Goal: Task Accomplishment & Management: Use online tool/utility

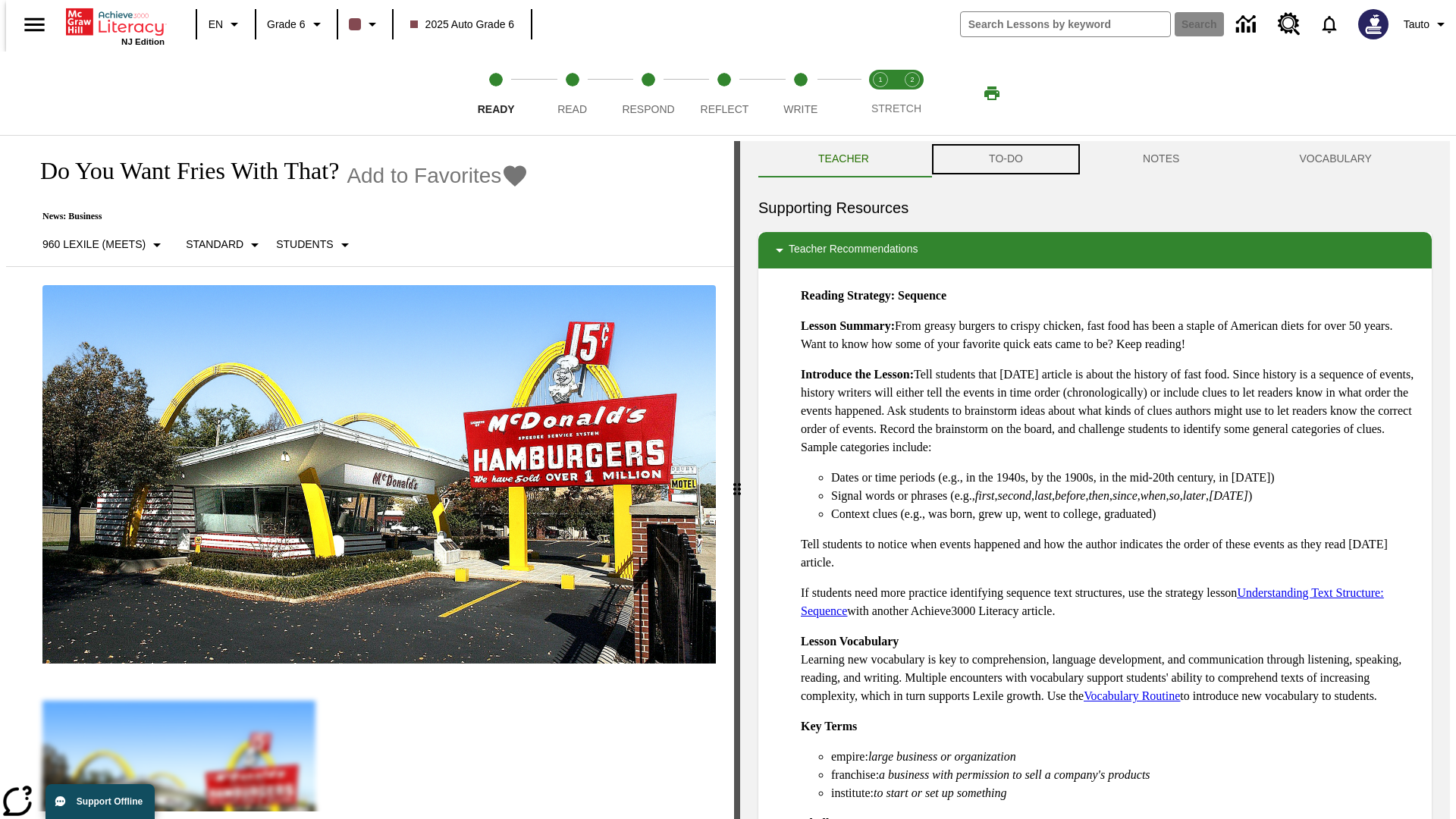
click at [1004, 159] on button "TO-DO" at bounding box center [1006, 159] width 154 height 37
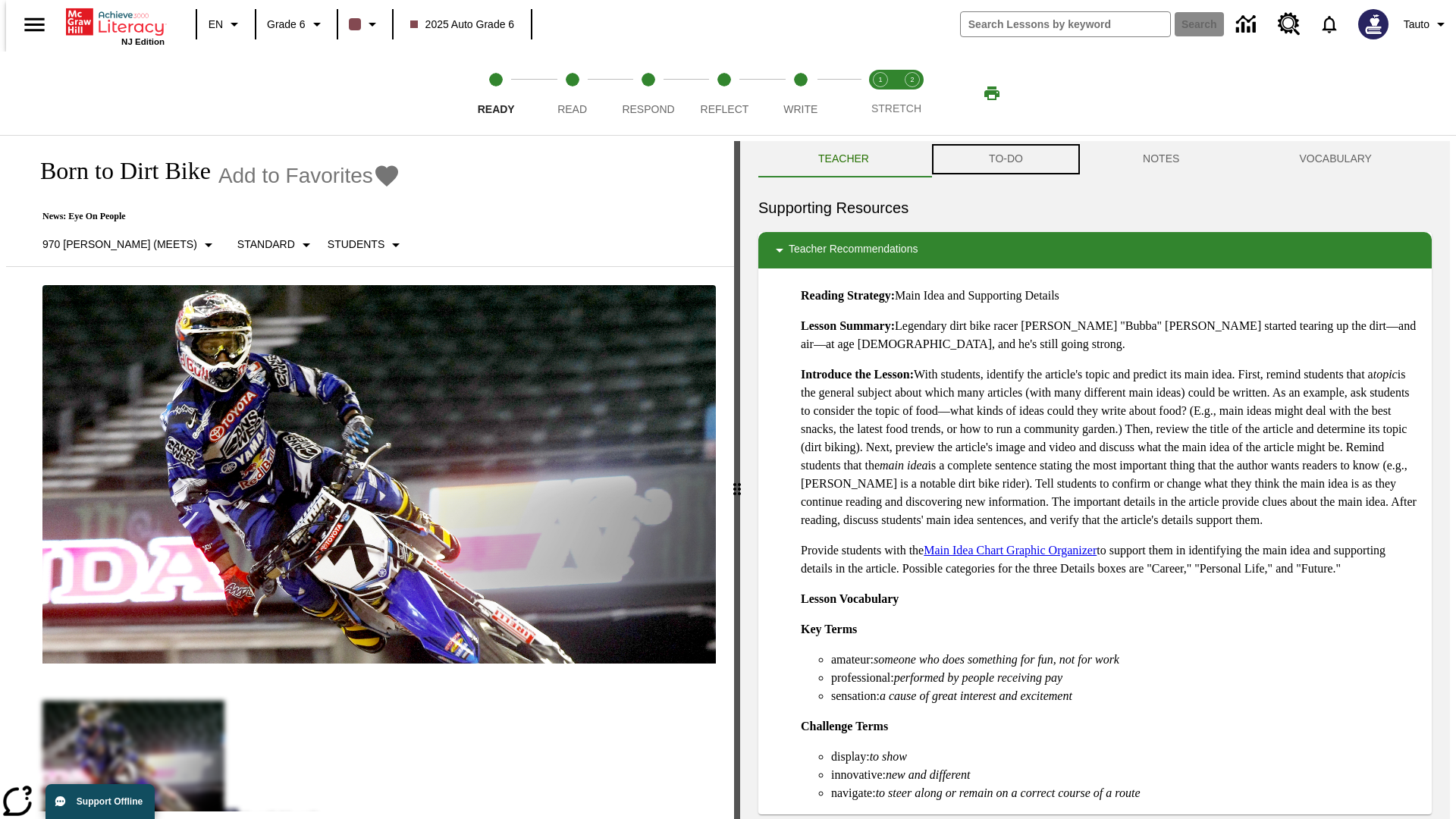
click at [1004, 159] on button "TO-DO" at bounding box center [1006, 159] width 154 height 37
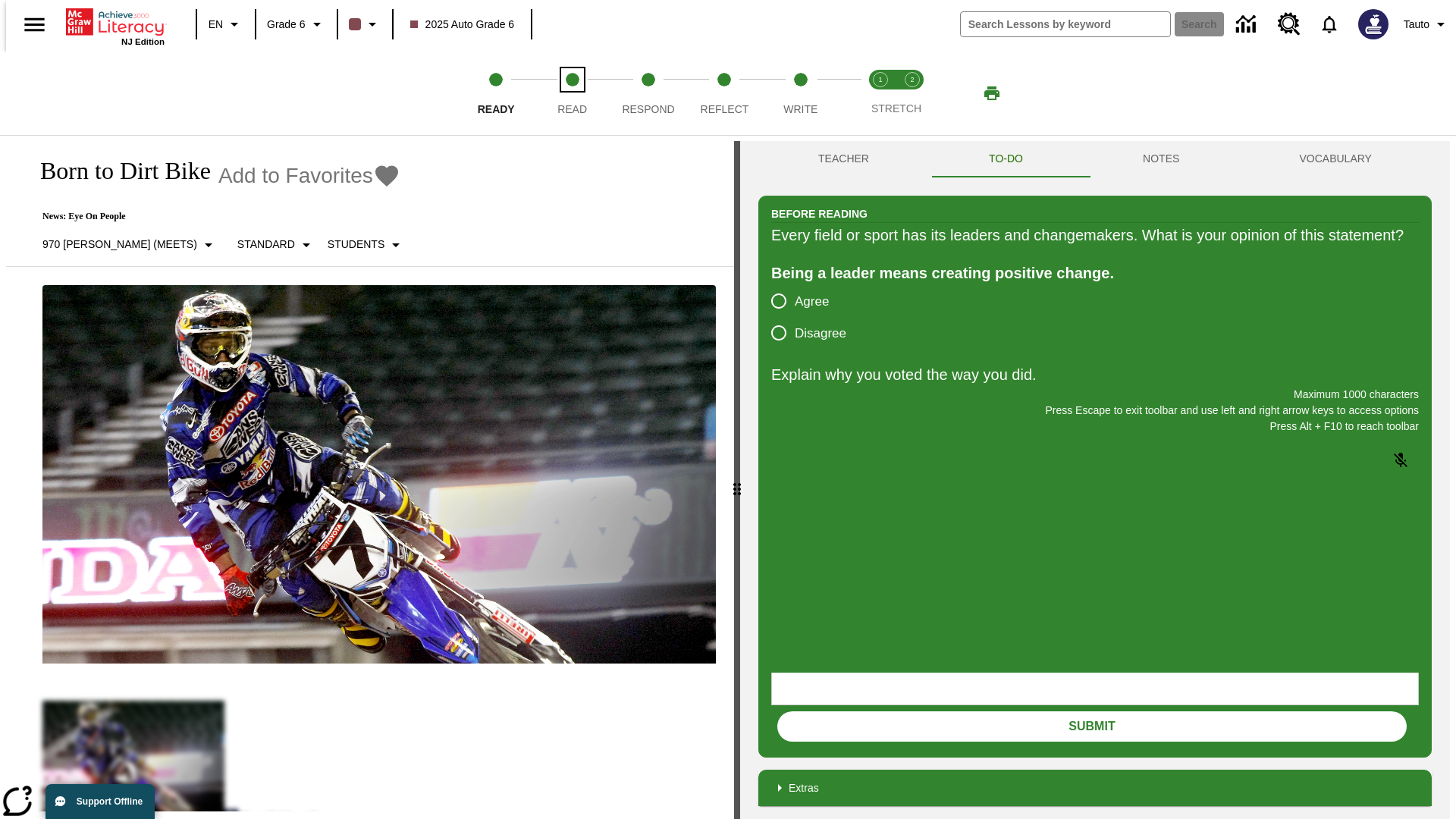
click at [571, 93] on span "Read" at bounding box center [571, 103] width 29 height 27
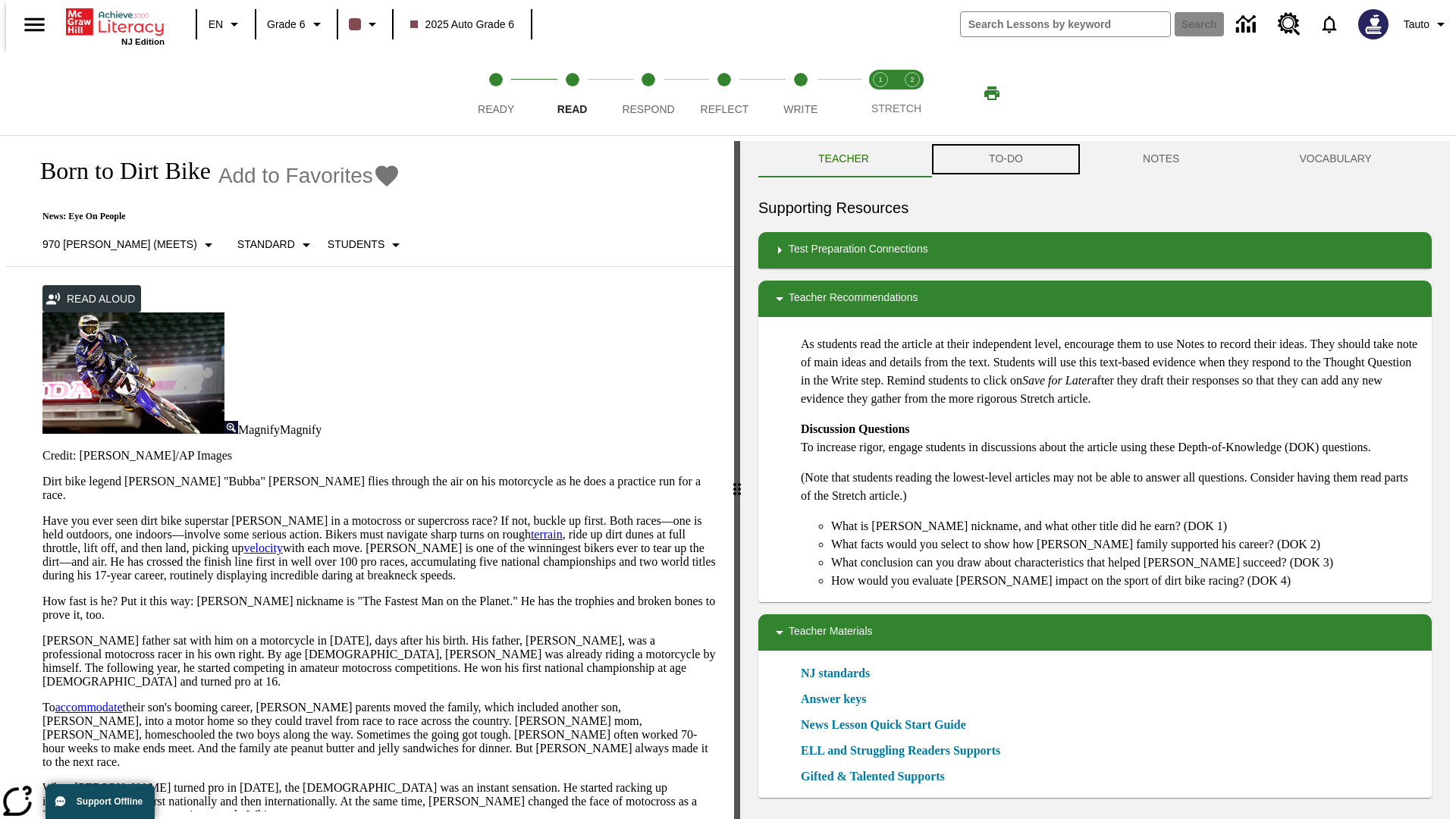
scroll to position [1, 0]
click at [1004, 159] on button "TO-DO" at bounding box center [1006, 158] width 154 height 37
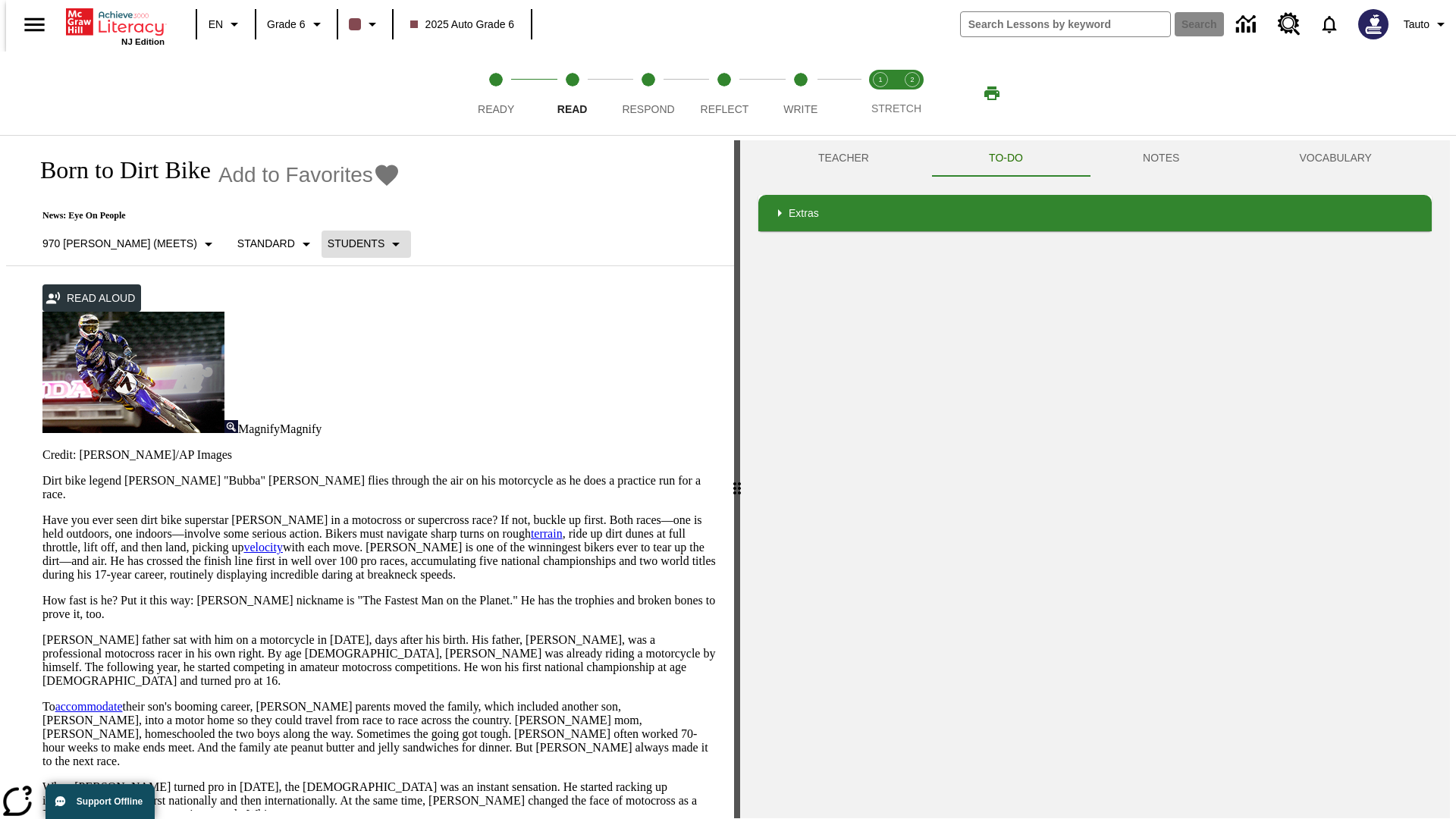
click at [328, 244] on p "Students" at bounding box center [356, 244] width 56 height 16
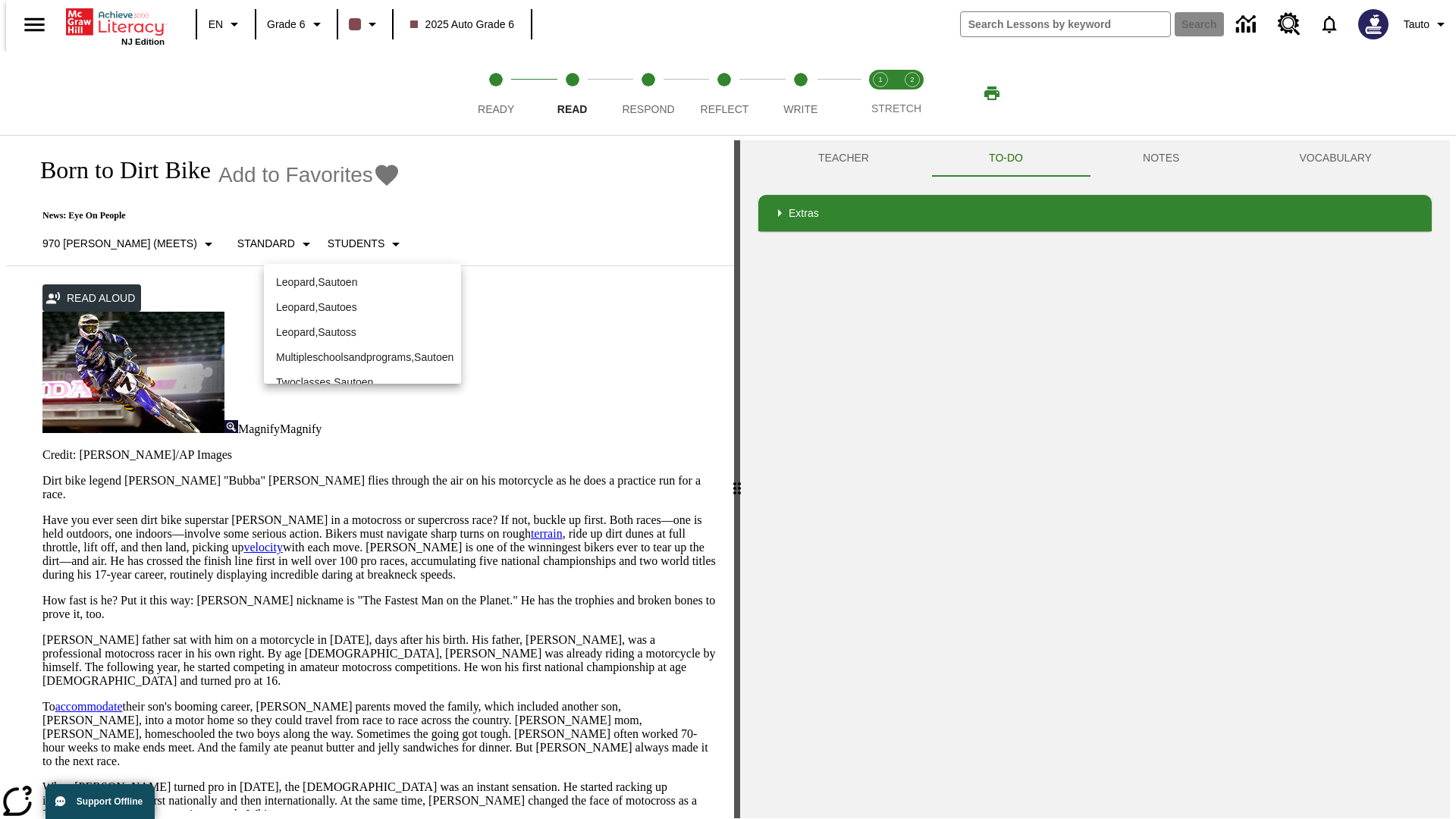
click at [350, 275] on p "Leopard , Sautoen" at bounding box center [362, 282] width 173 height 16
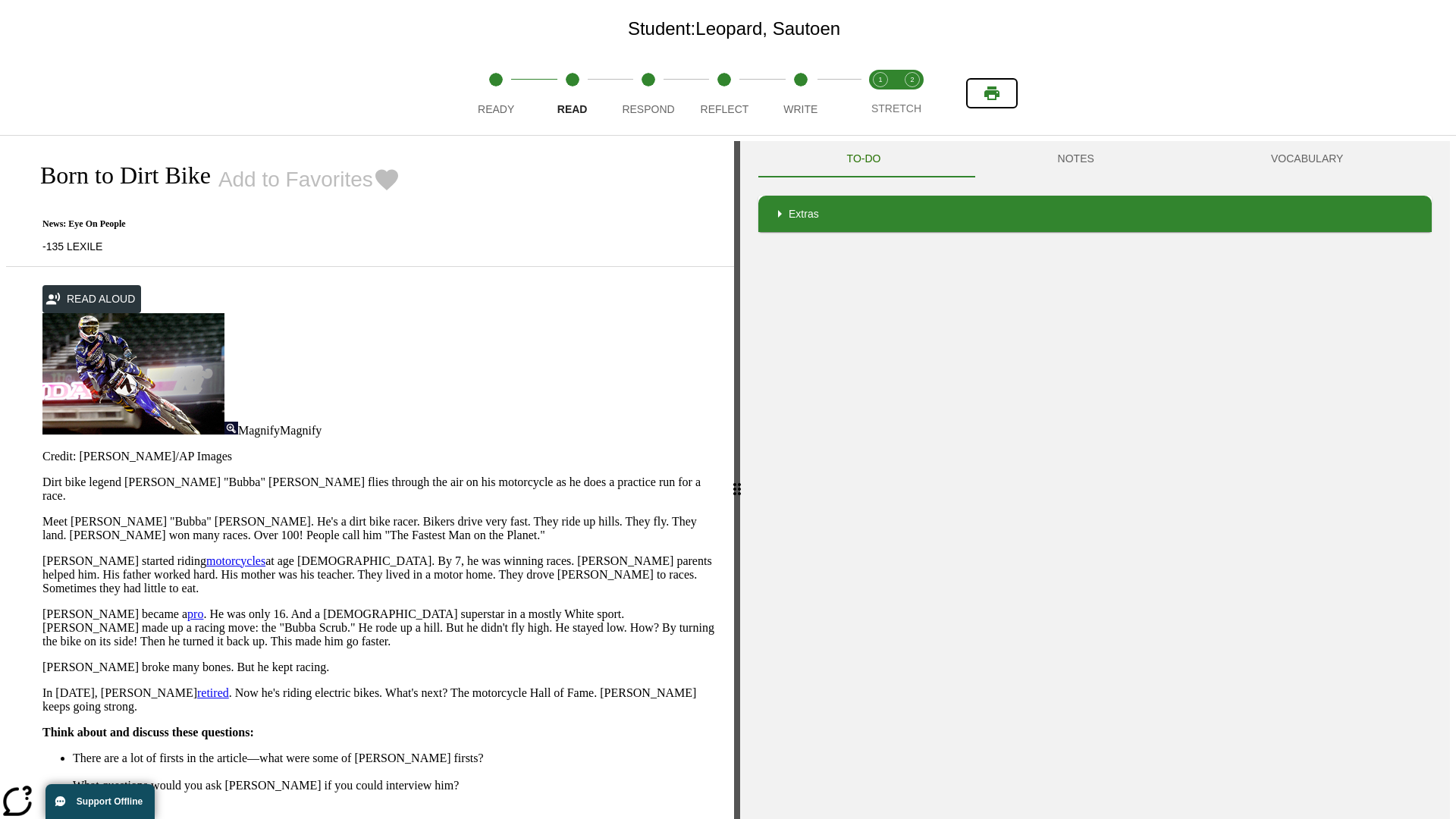
click at [992, 93] on icon "Print" at bounding box center [992, 93] width 15 height 14
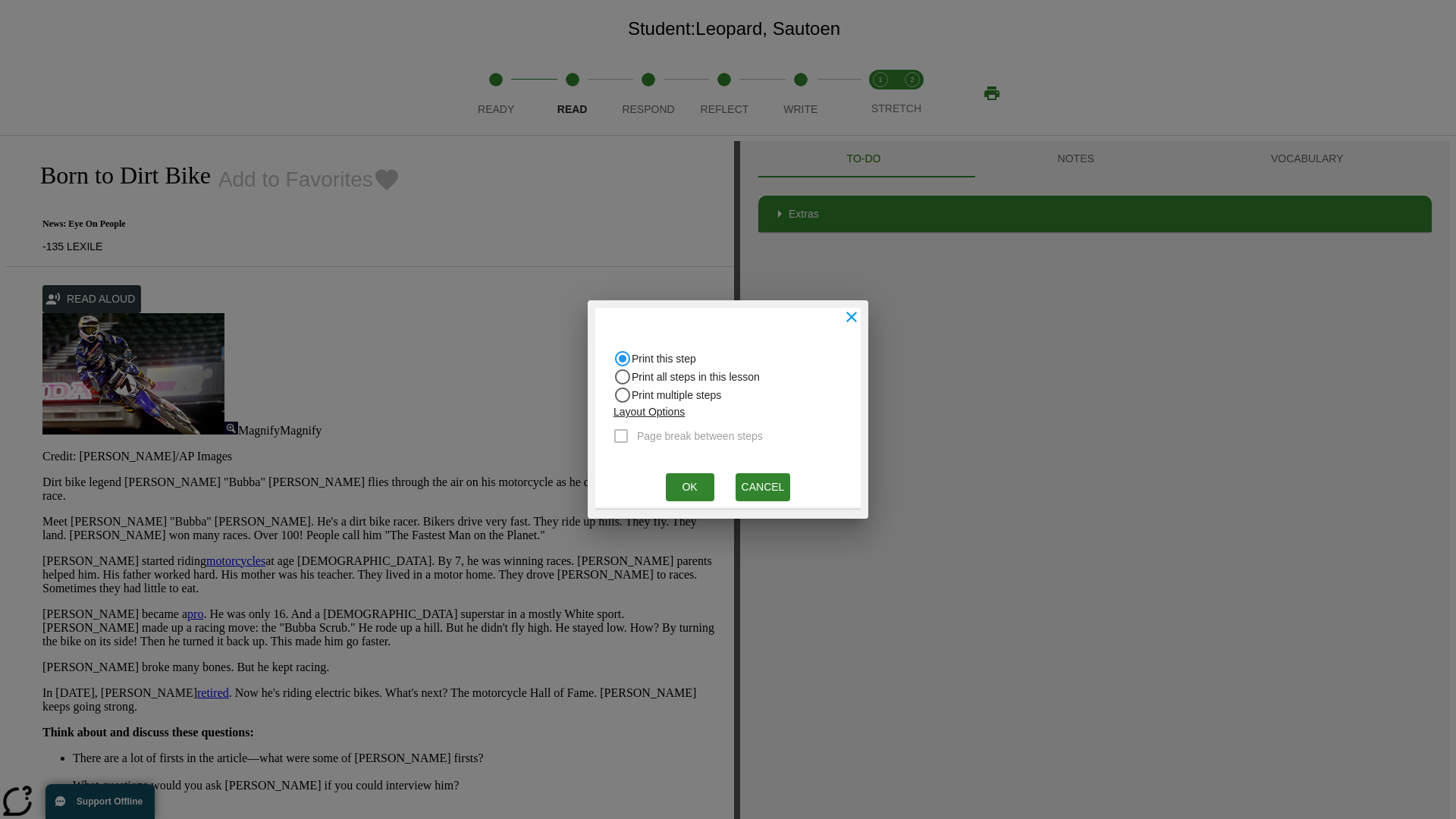
click at [622, 368] on input "Print all steps in this lesson" at bounding box center [622, 358] width 18 height 18
radio input "true"
radio input "false"
checkbox input "true"
click at [689, 487] on button "Ok" at bounding box center [690, 488] width 49 height 28
